Goal: Task Accomplishment & Management: Complete application form

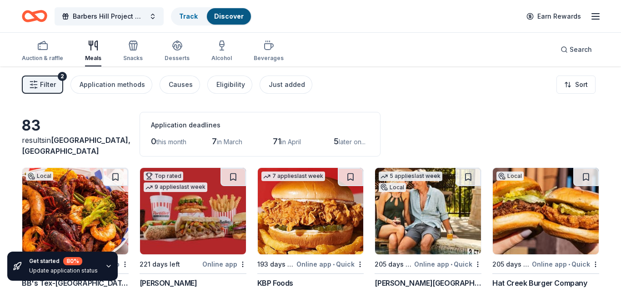
click at [45, 86] on span "Filter" at bounding box center [48, 84] width 16 height 11
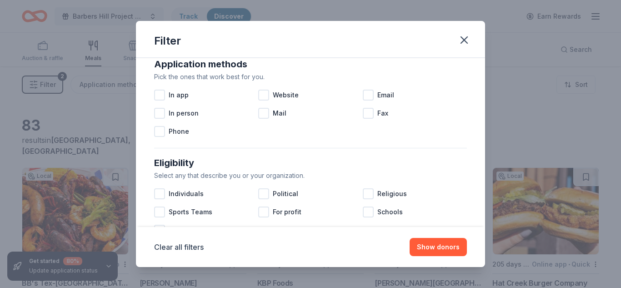
scroll to position [167, 0]
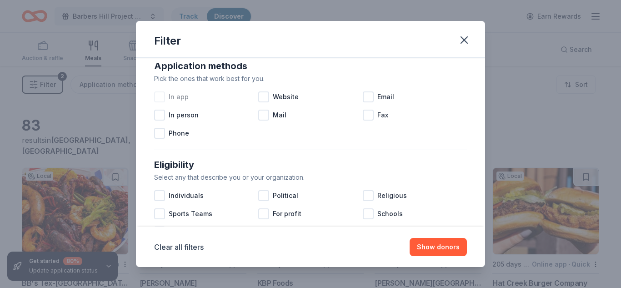
click at [157, 96] on div at bounding box center [159, 96] width 11 height 11
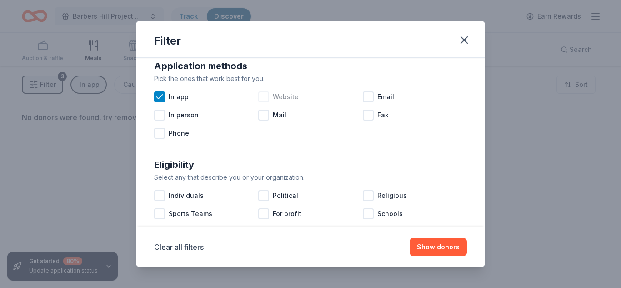
click at [259, 98] on div at bounding box center [263, 96] width 11 height 11
click at [266, 117] on div at bounding box center [263, 115] width 11 height 11
click at [372, 97] on div at bounding box center [368, 96] width 11 height 11
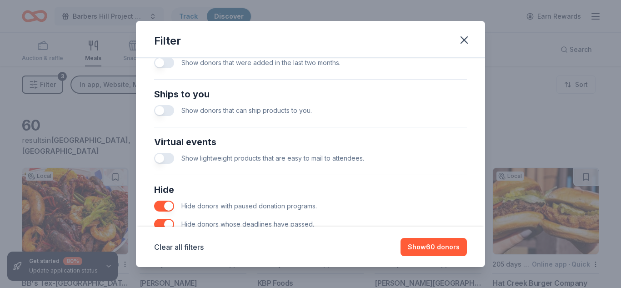
scroll to position [384, 0]
click at [160, 112] on button "button" at bounding box center [164, 110] width 20 height 11
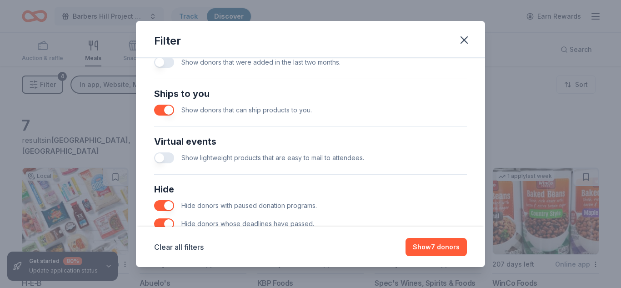
click at [170, 107] on button "button" at bounding box center [164, 110] width 20 height 11
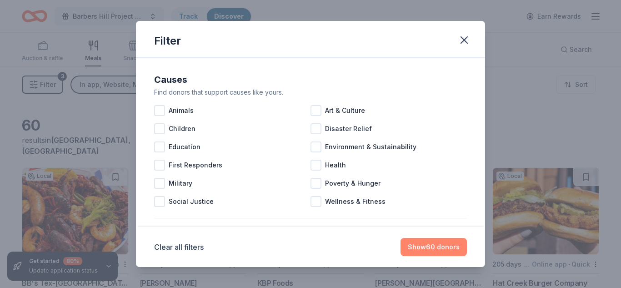
click at [436, 245] on button "Show 60 donors" at bounding box center [433, 247] width 66 height 18
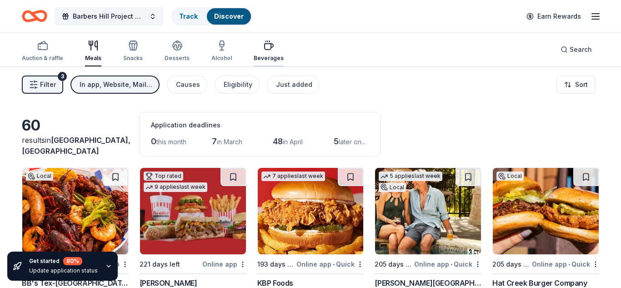
click at [265, 55] on div "Beverages" at bounding box center [269, 58] width 30 height 7
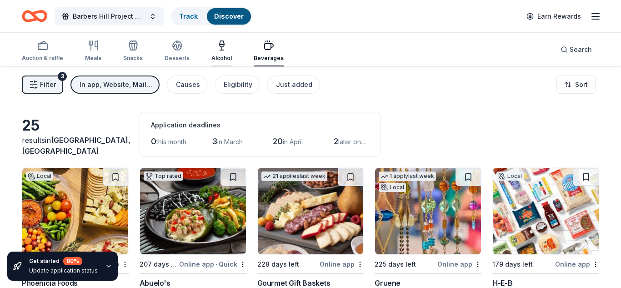
click at [215, 51] on div "Alcohol" at bounding box center [221, 51] width 20 height 22
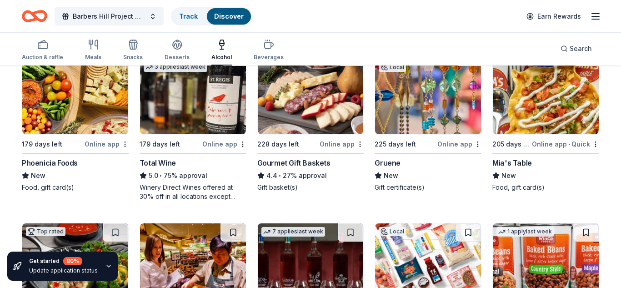
scroll to position [120, 0]
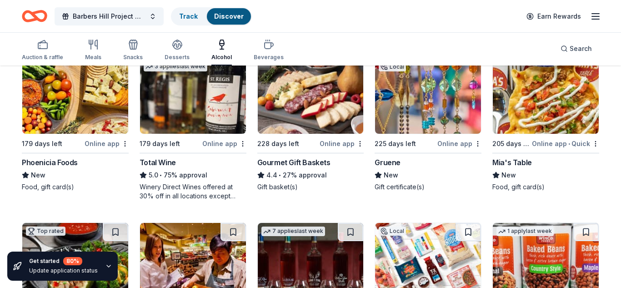
click at [208, 99] on img at bounding box center [193, 90] width 106 height 86
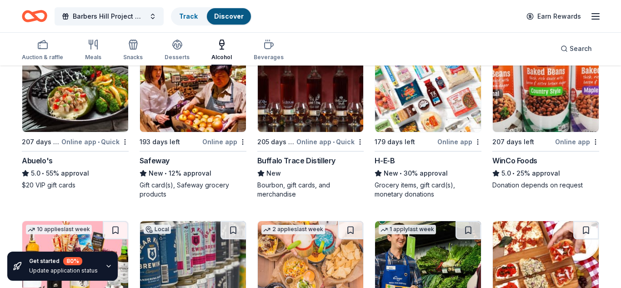
scroll to position [299, 0]
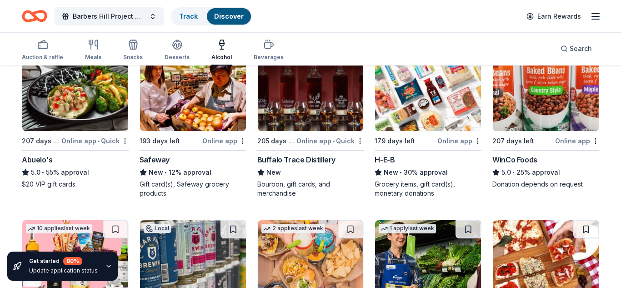
click at [285, 161] on div "Buffalo Trace Distillery" at bounding box center [296, 159] width 78 height 11
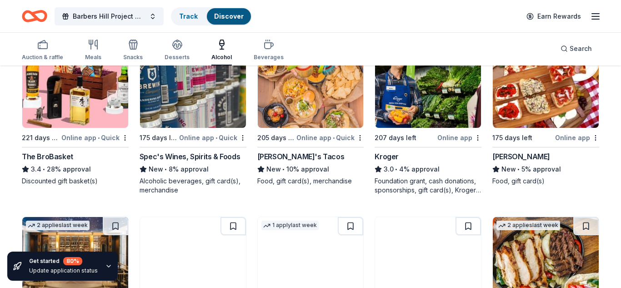
scroll to position [478, 0]
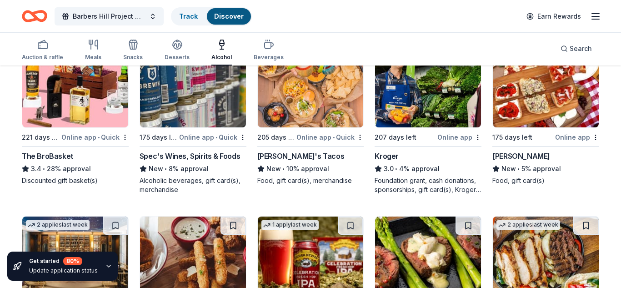
click at [76, 99] on img at bounding box center [75, 84] width 106 height 86
click at [177, 157] on div "Spec's Wines, Spirits & Foods" at bounding box center [189, 155] width 100 height 11
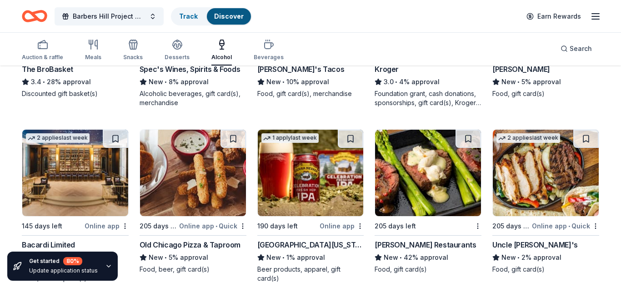
scroll to position [578, 0]
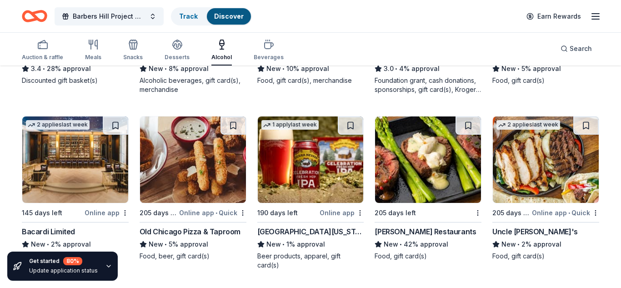
click at [389, 231] on div "[PERSON_NAME] Restaurants" at bounding box center [424, 231] width 101 height 11
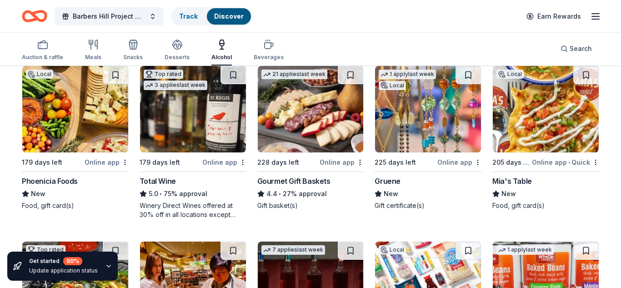
scroll to position [0, 0]
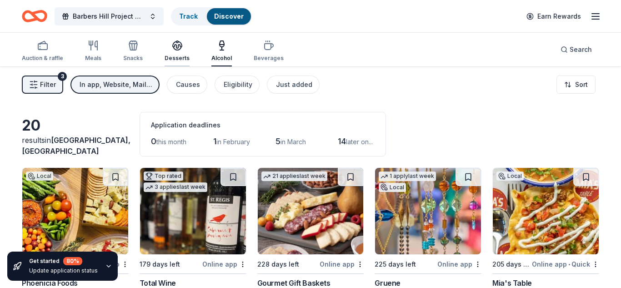
click at [177, 47] on icon "button" at bounding box center [177, 45] width 11 height 11
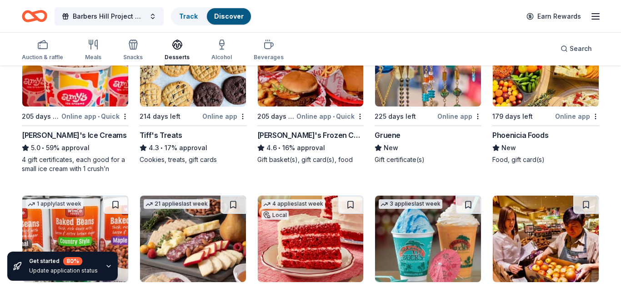
scroll to position [127, 0]
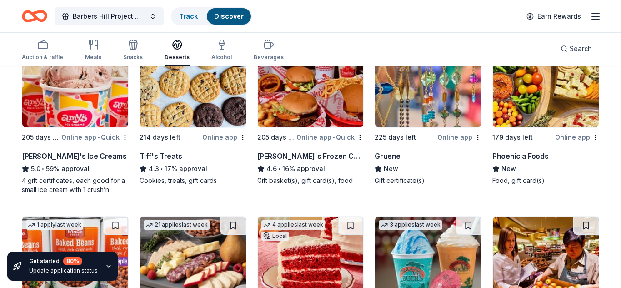
click at [54, 87] on img at bounding box center [75, 84] width 106 height 86
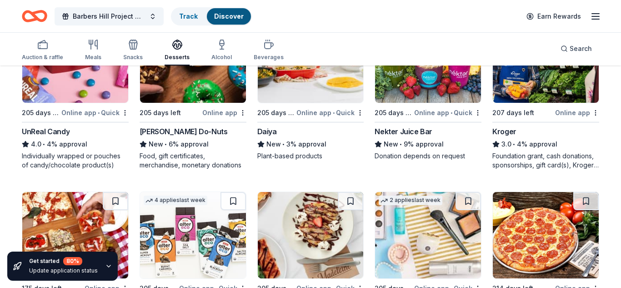
scroll to position [0, 0]
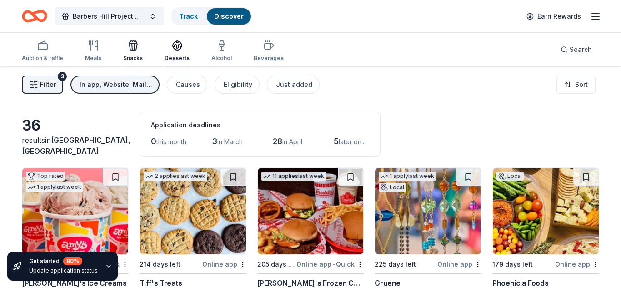
click at [130, 53] on div "Snacks" at bounding box center [133, 51] width 20 height 22
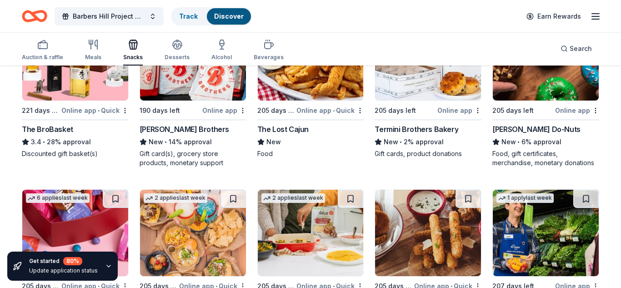
scroll to position [648, 0]
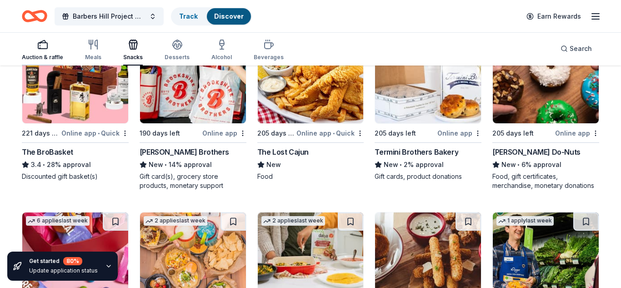
click at [45, 51] on div "Auction & raffle" at bounding box center [42, 50] width 41 height 22
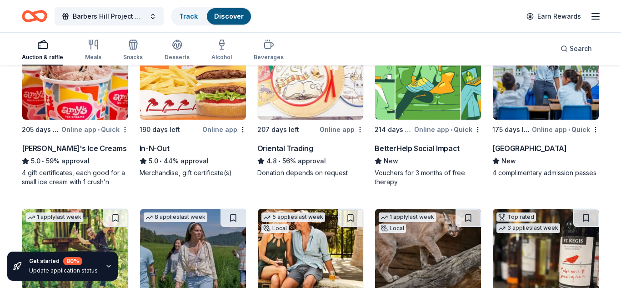
scroll to position [137, 0]
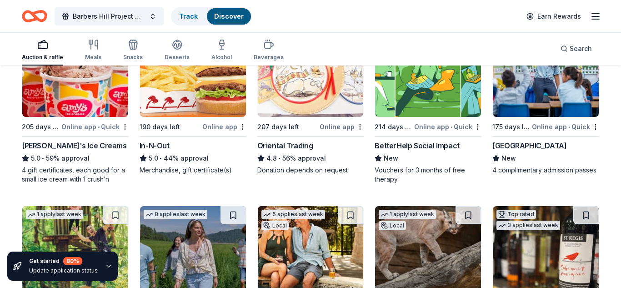
click at [180, 100] on img at bounding box center [193, 73] width 106 height 86
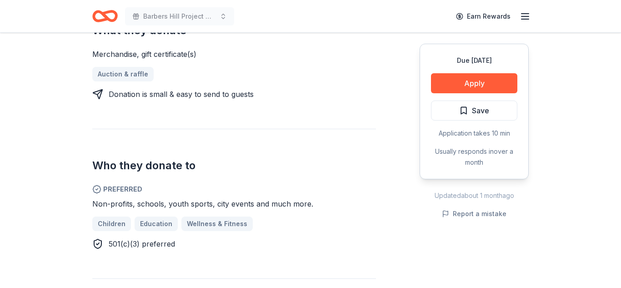
scroll to position [418, 0]
click at [446, 82] on button "Apply" at bounding box center [474, 83] width 86 height 20
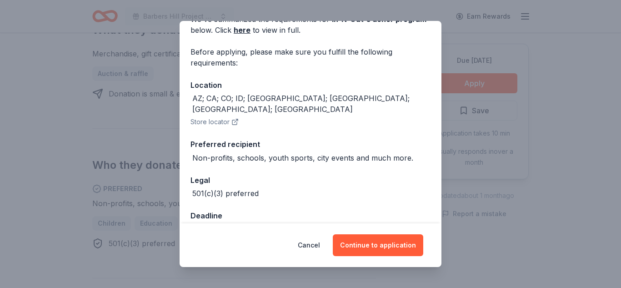
scroll to position [65, 0]
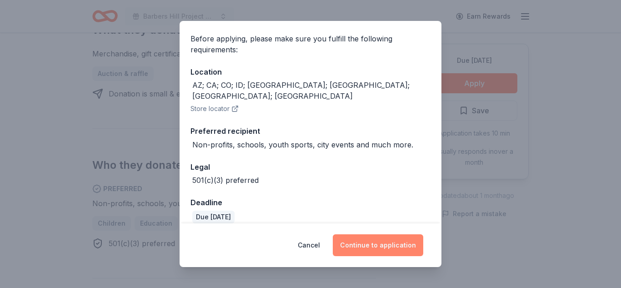
click at [370, 241] on button "Continue to application" at bounding box center [378, 245] width 90 height 22
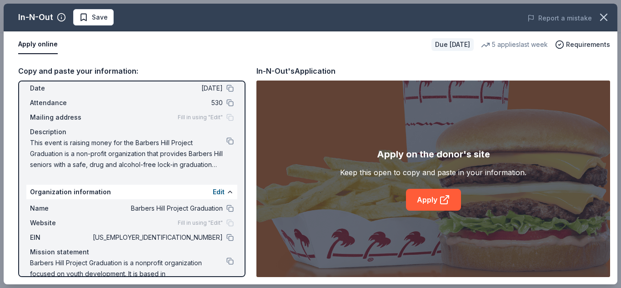
scroll to position [0, 0]
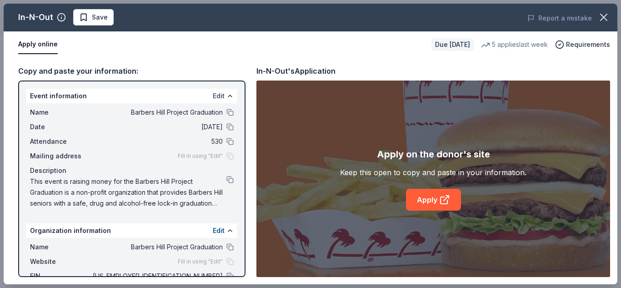
click at [221, 97] on button "Edit" at bounding box center [219, 95] width 12 height 11
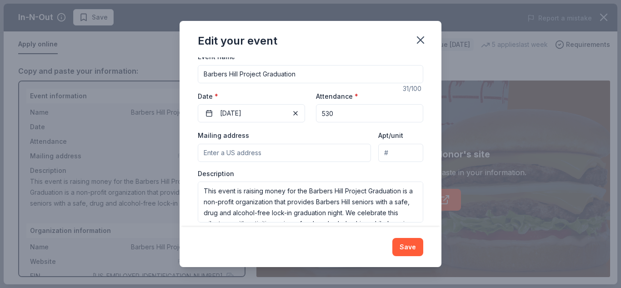
scroll to position [80, 0]
click at [282, 151] on input "Mailing address" at bounding box center [284, 152] width 173 height 18
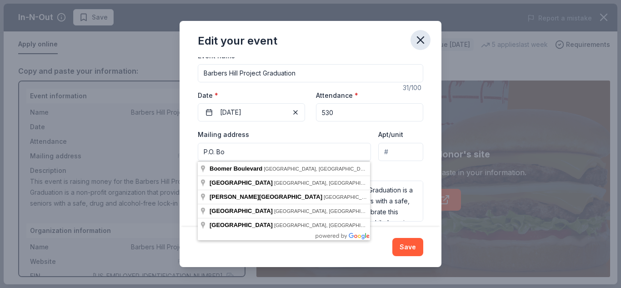
type input "P.O. Bo"
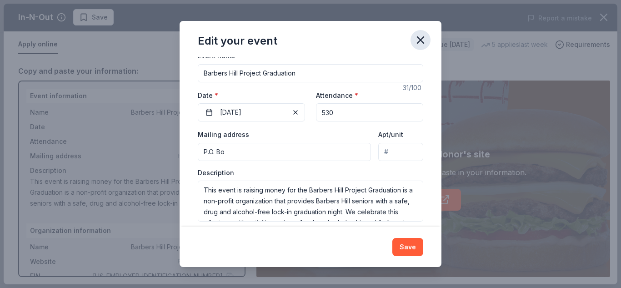
click at [418, 43] on icon "button" at bounding box center [420, 40] width 13 height 13
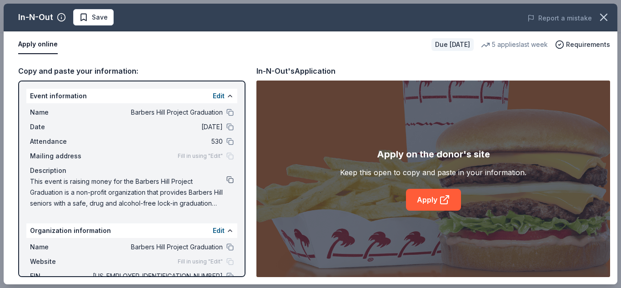
click at [230, 183] on button at bounding box center [229, 179] width 7 height 7
click at [179, 194] on span "This event is raising money for the Barbers Hill Project Graduation is a non-pr…" at bounding box center [128, 192] width 196 height 33
click at [222, 101] on div "Event information Edit" at bounding box center [131, 96] width 211 height 15
click at [222, 98] on button "Edit" at bounding box center [219, 95] width 12 height 11
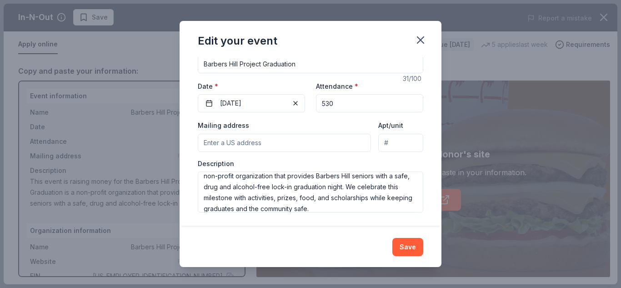
scroll to position [22, 0]
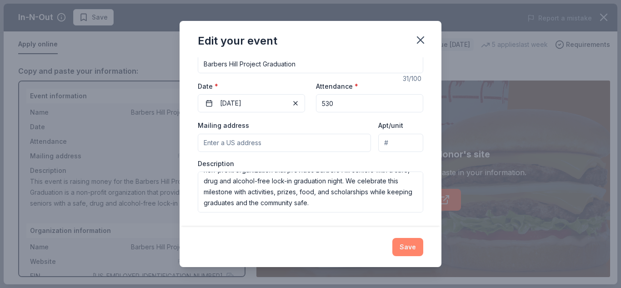
click at [414, 252] on button "Save" at bounding box center [407, 247] width 31 height 18
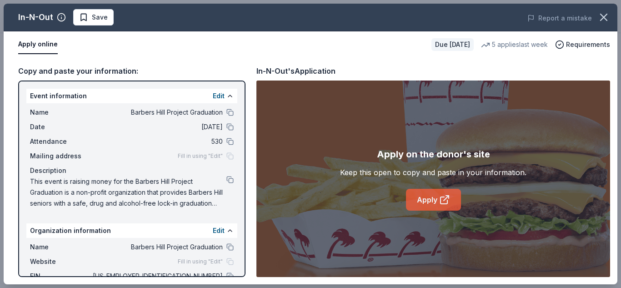
click at [443, 206] on link "Apply" at bounding box center [433, 200] width 55 height 22
